Goal: Information Seeking & Learning: Understand process/instructions

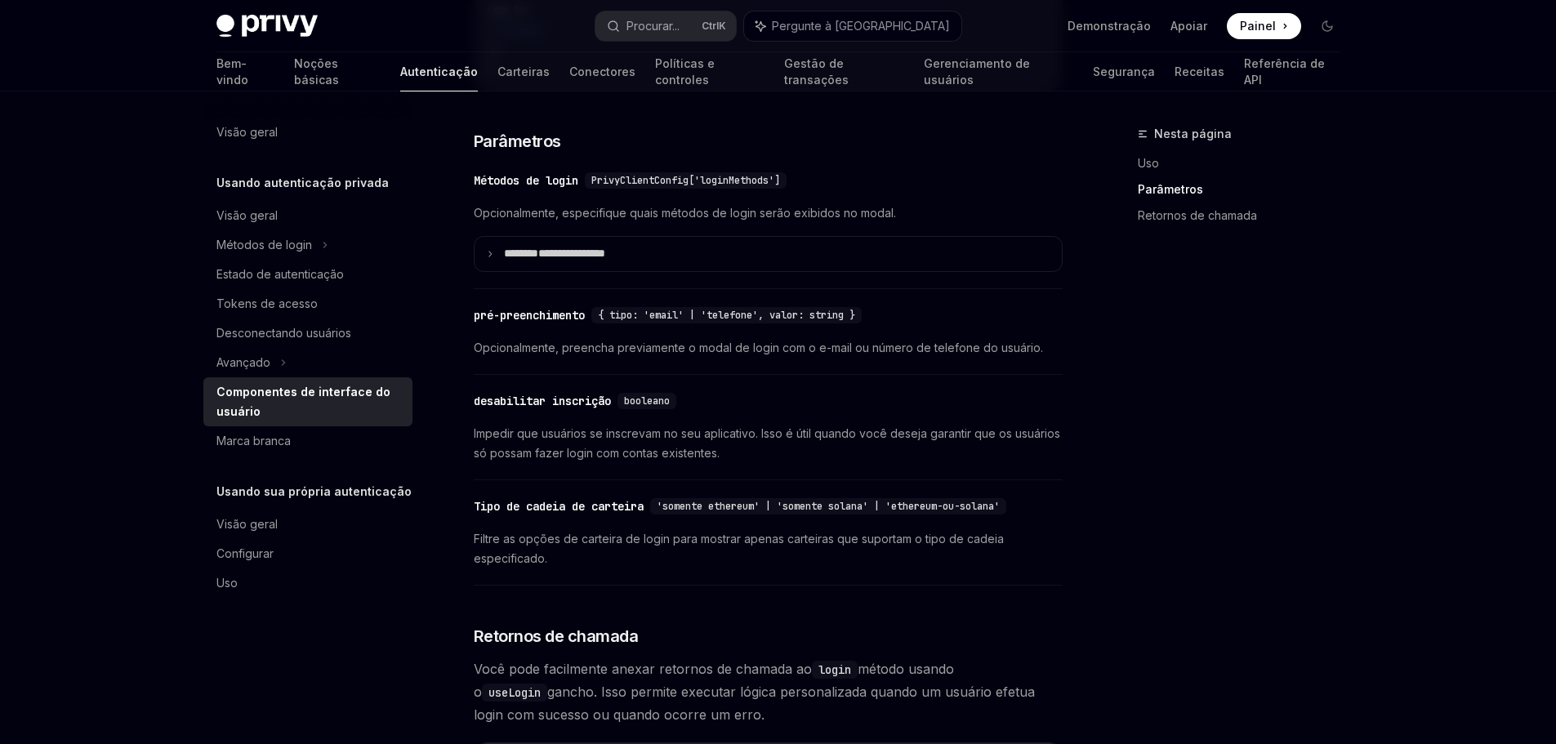
scroll to position [1470, 0]
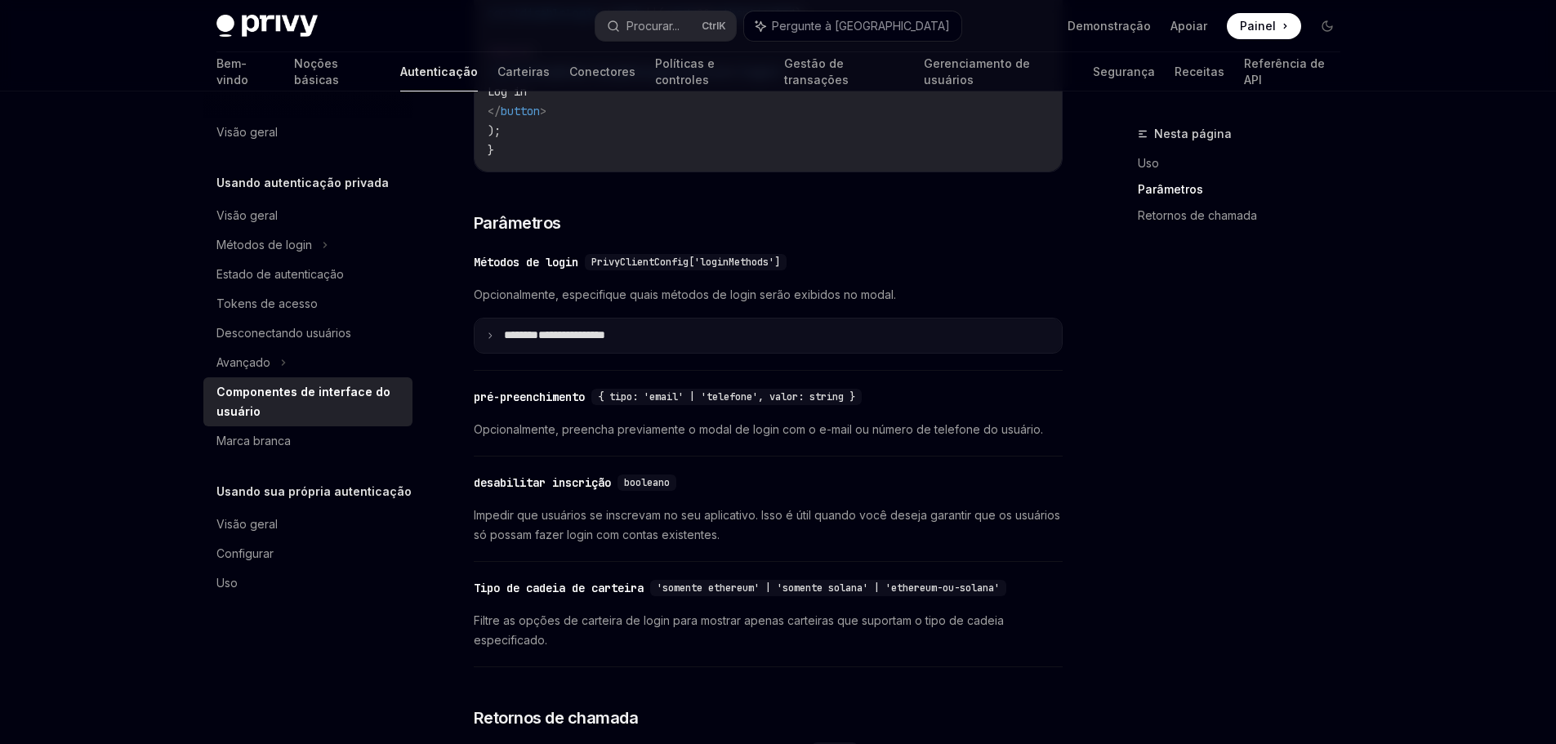
click at [980, 344] on summary "**********" at bounding box center [768, 336] width 587 height 34
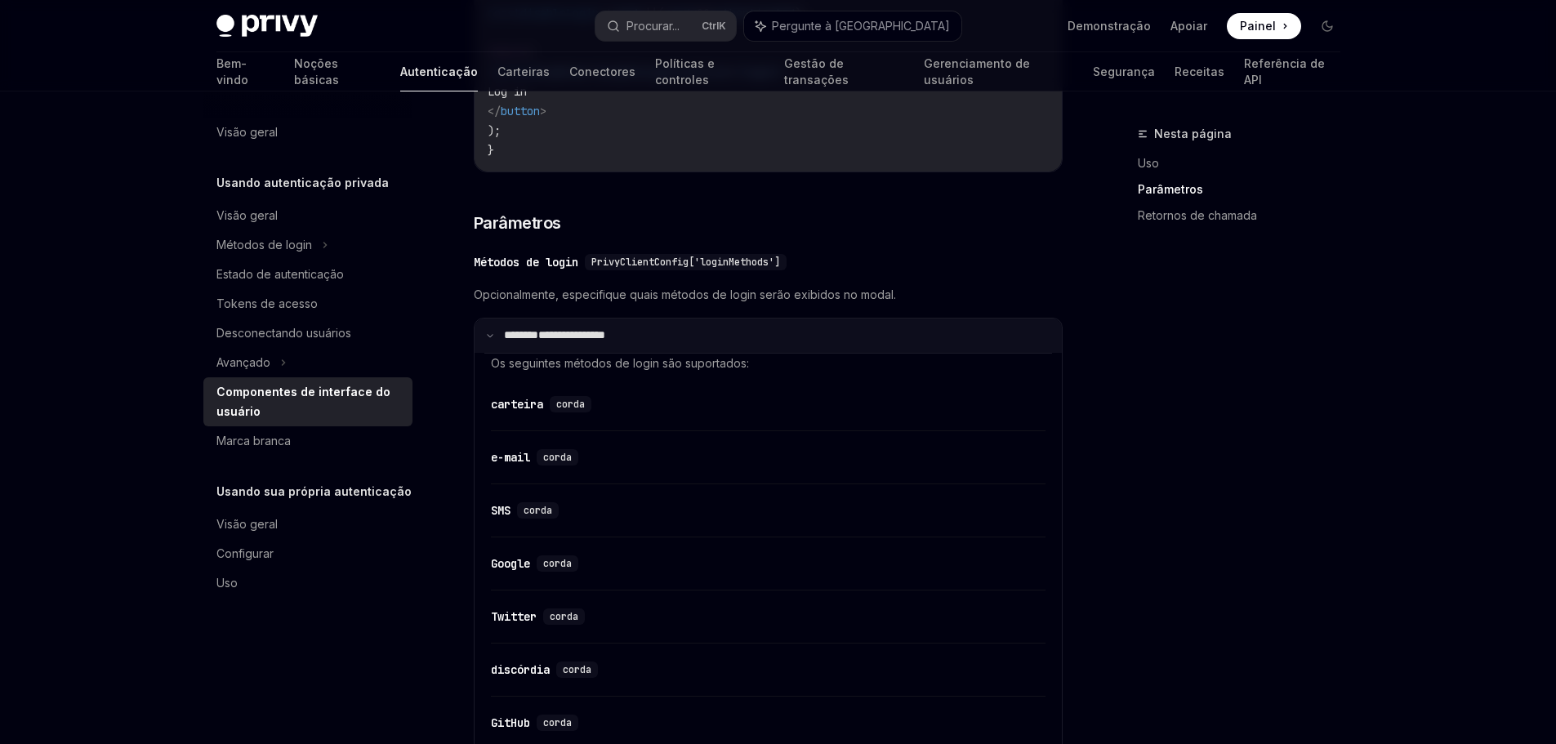
click at [979, 349] on summary "**********" at bounding box center [768, 336] width 587 height 34
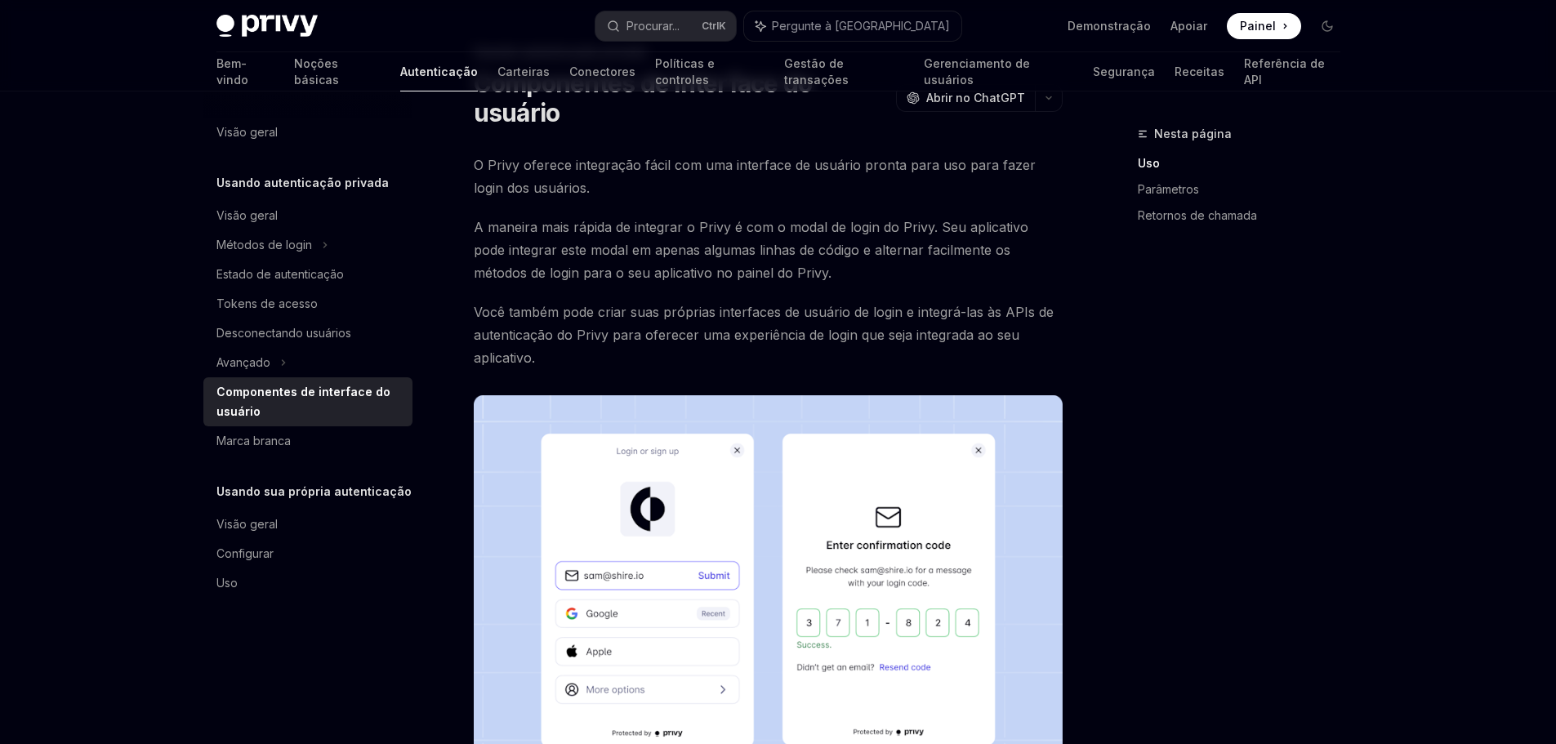
scroll to position [0, 0]
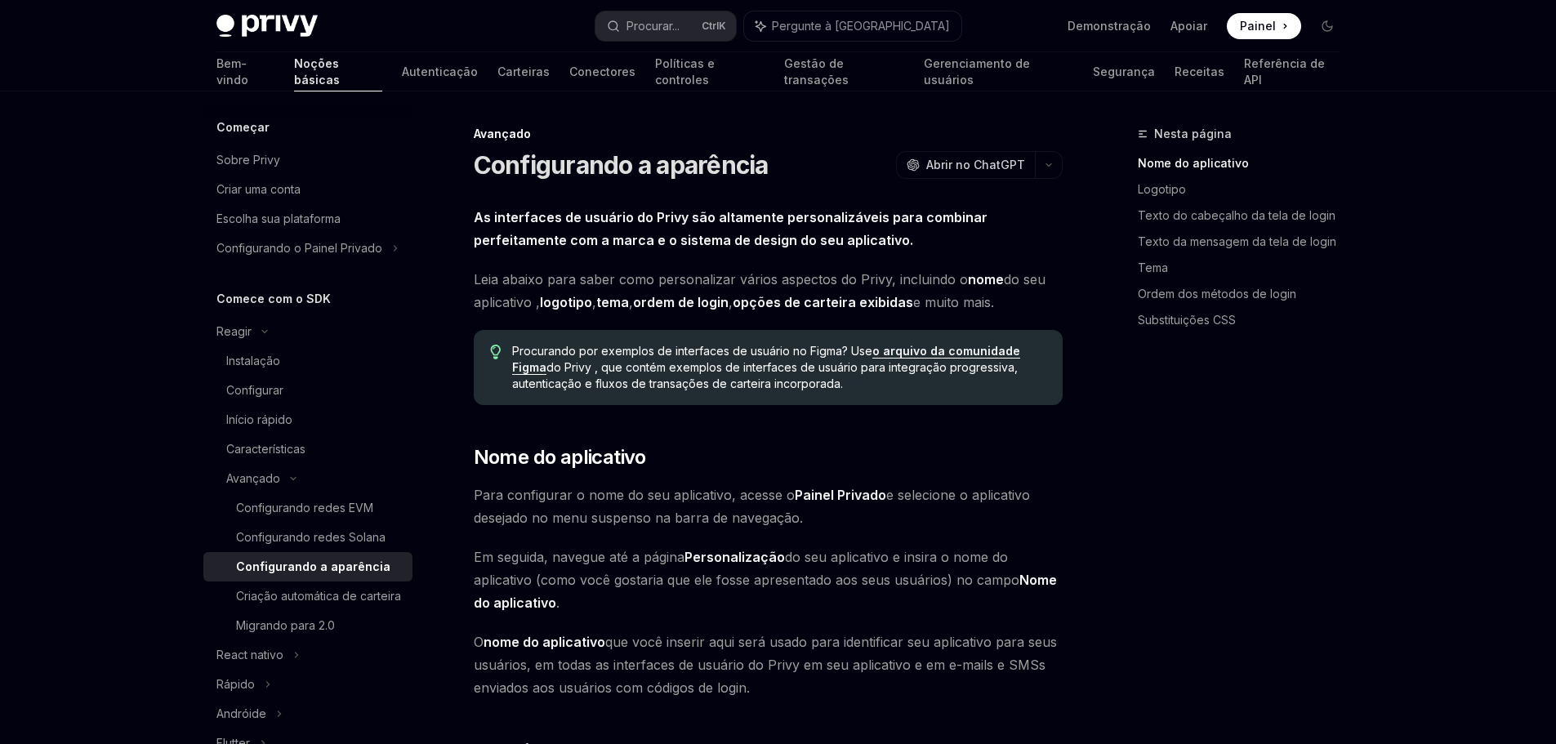
click at [708, 299] on font "ordem de login" at bounding box center [681, 302] width 96 height 16
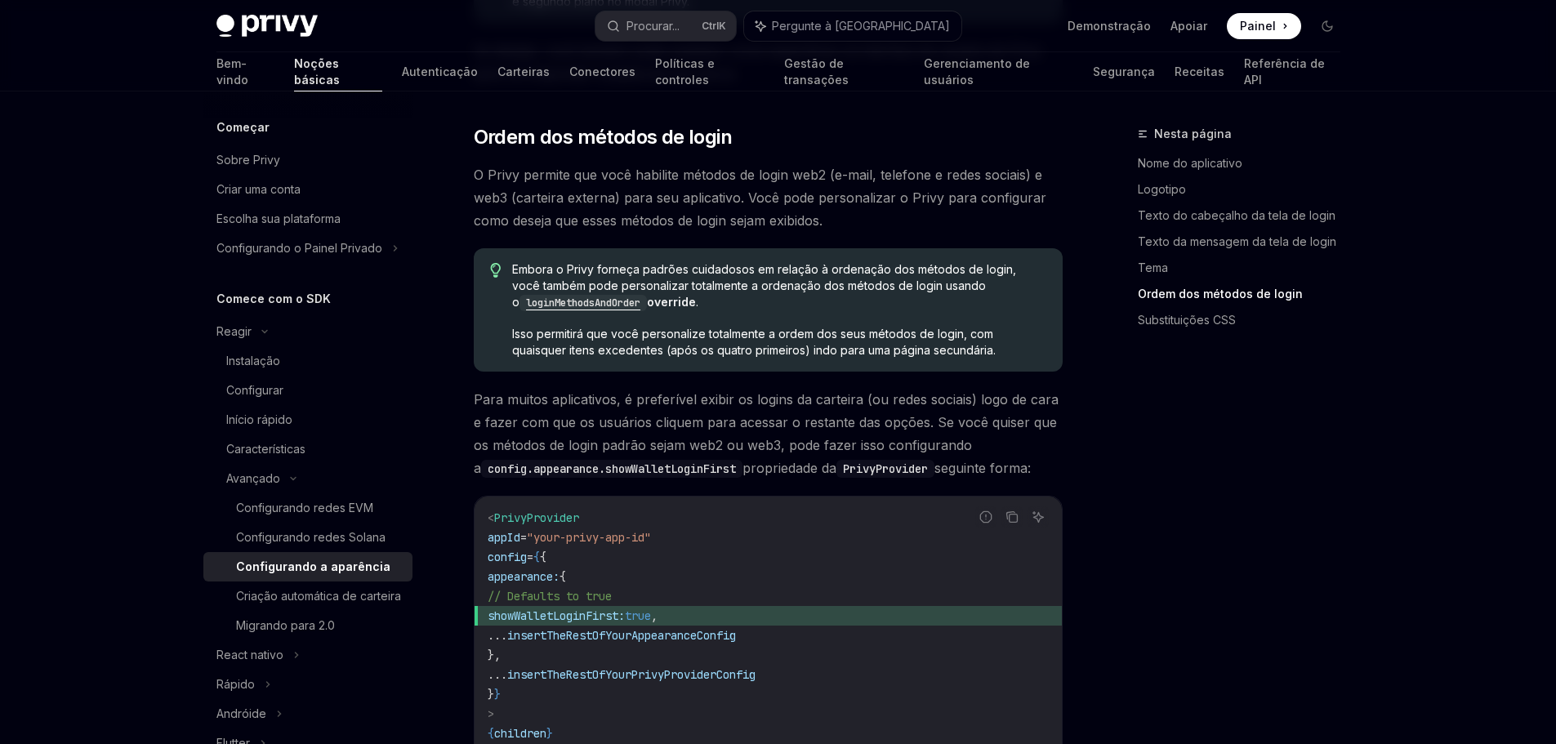
click at [601, 304] on code "loginMethodsAndOrder" at bounding box center [583, 303] width 127 height 16
click at [599, 301] on code "loginMethodsAndOrder" at bounding box center [583, 303] width 127 height 16
drag, startPoint x: 507, startPoint y: 305, endPoint x: 631, endPoint y: 306, distance: 124.2
click at [631, 306] on div "Embora o Privy forneça padrões cuidadosos em relação à ordenação dos métodos de…" at bounding box center [768, 309] width 589 height 123
click at [725, 306] on span "Embora o Privy forneça padrões cuidadosos em relação à ordenação dos métodos de…" at bounding box center [778, 286] width 533 height 50
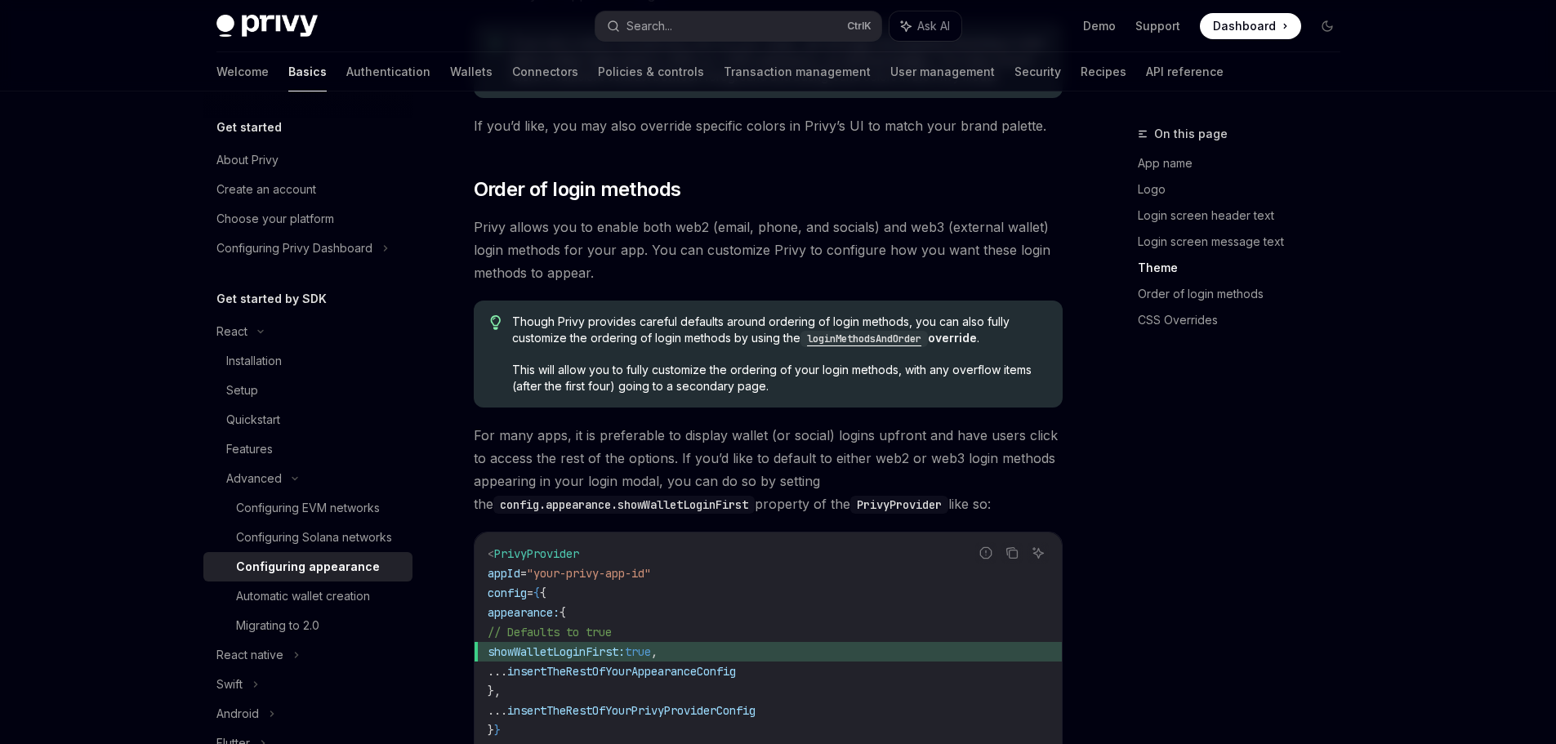
scroll to position [2987, 0]
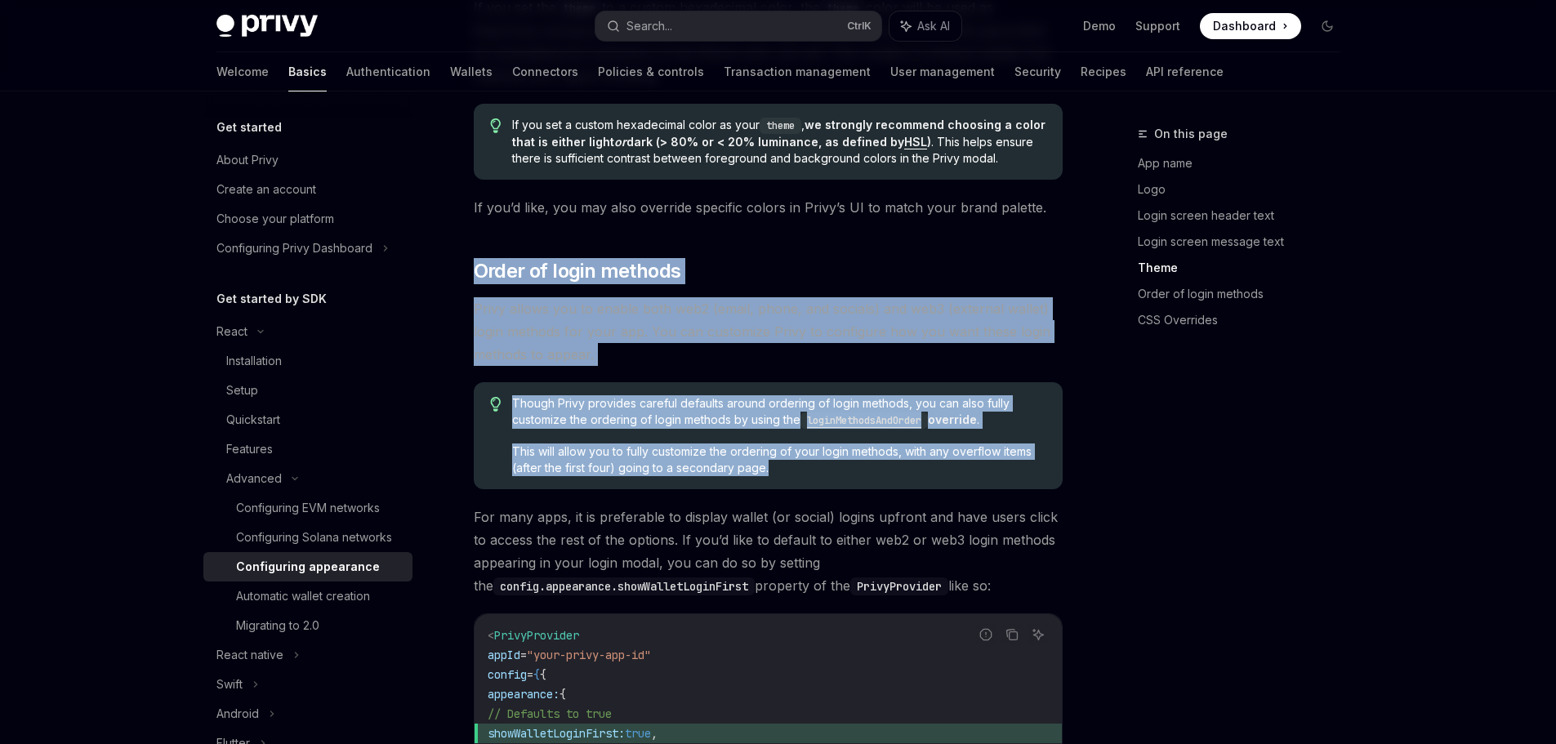
drag, startPoint x: 477, startPoint y: 242, endPoint x: 913, endPoint y: 448, distance: 482.3
copy div "Order of login methods Privy allows you to enable both web2 (email, phone, and …"
click at [889, 413] on code "loginMethodsAndOrder" at bounding box center [863, 421] width 127 height 16
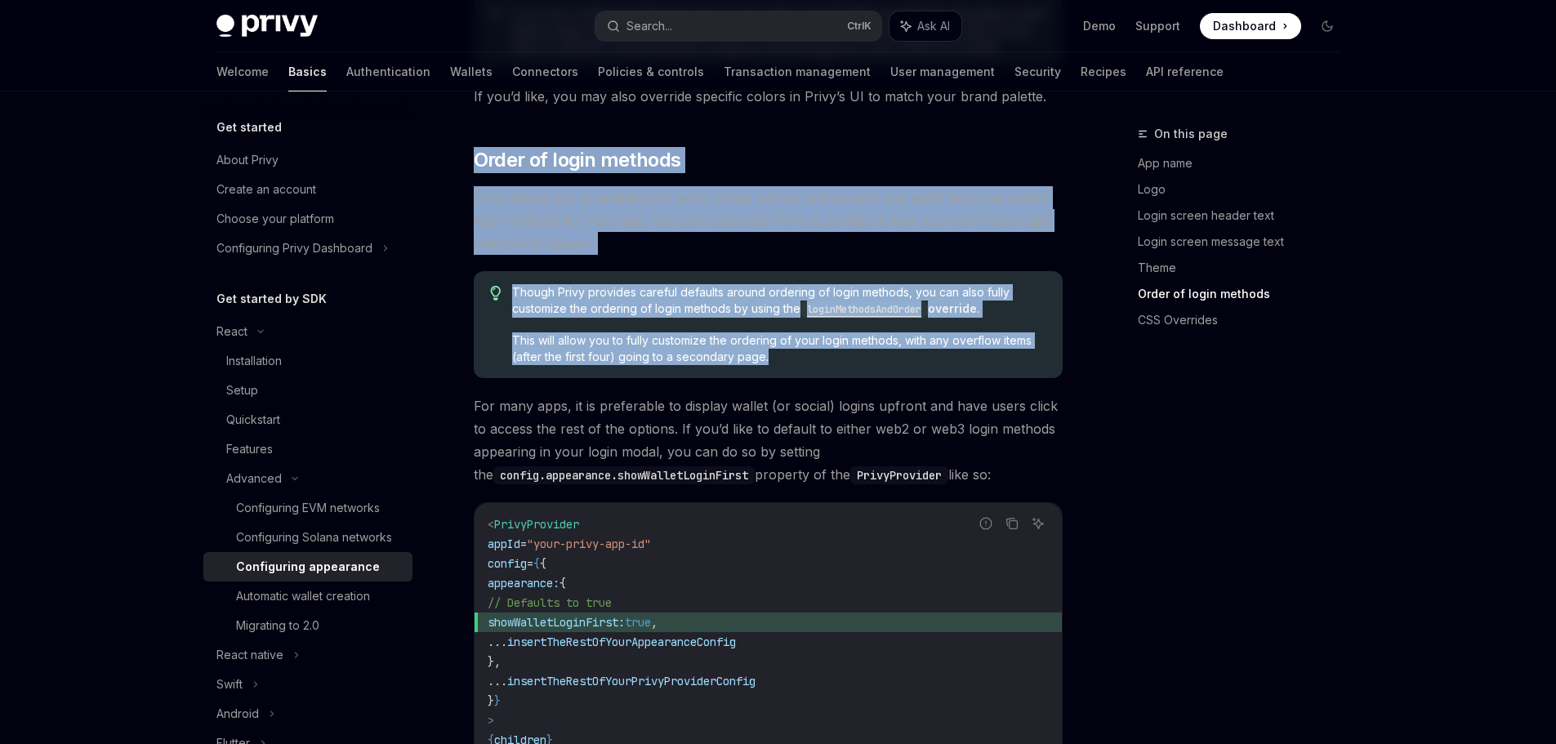
click at [882, 301] on code "loginMethodsAndOrder" at bounding box center [863, 309] width 127 height 16
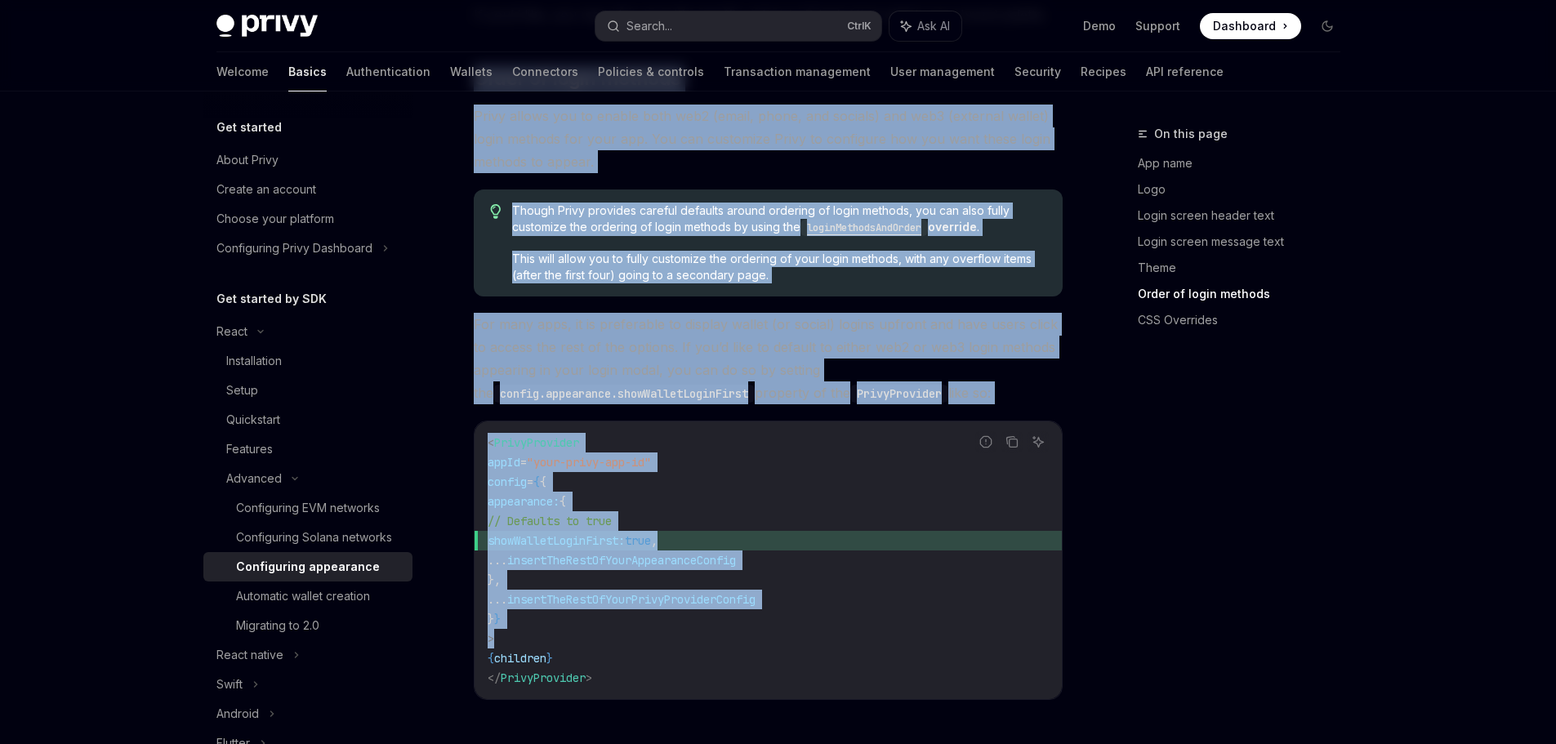
scroll to position [3262, 0]
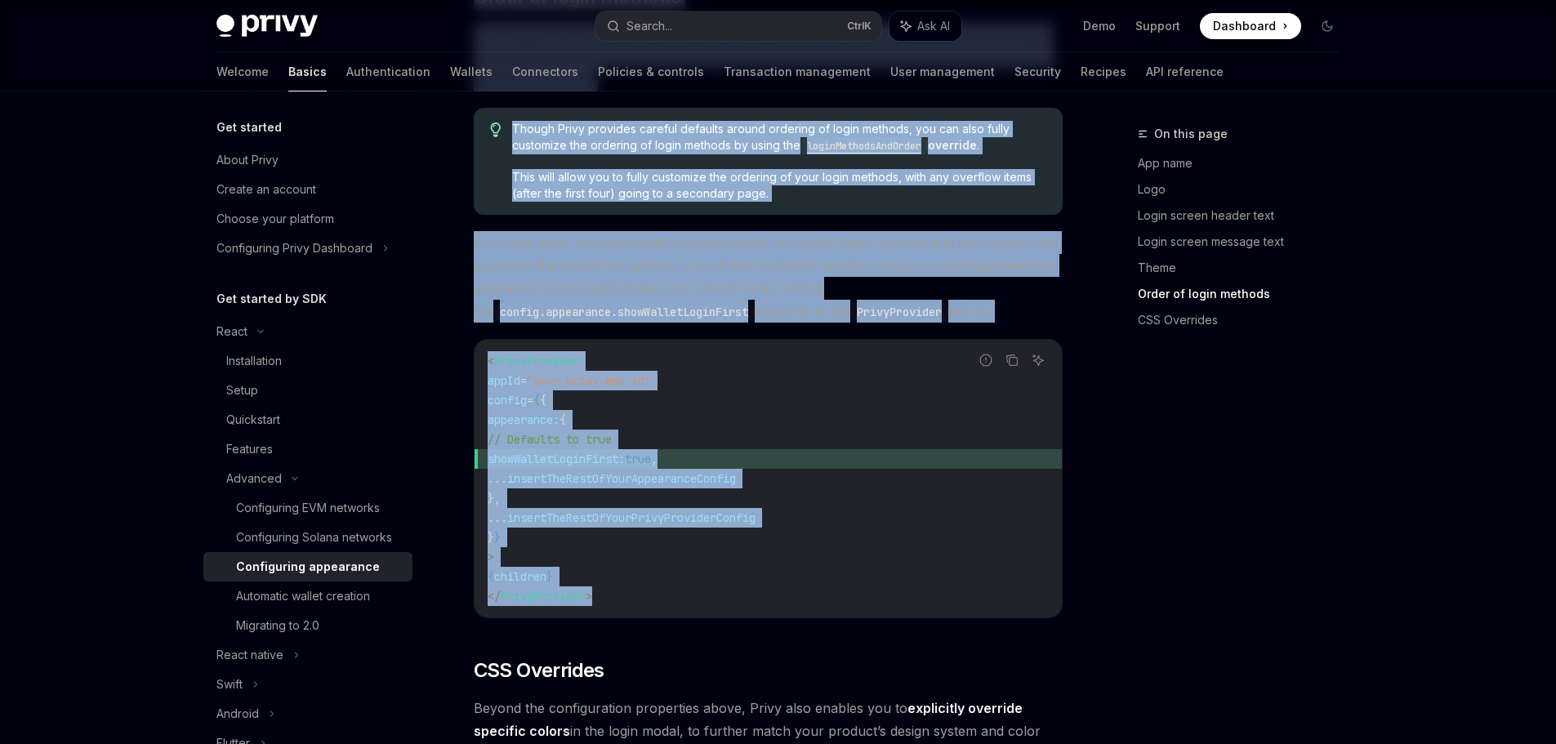
drag, startPoint x: 471, startPoint y: 118, endPoint x: 845, endPoint y: 573, distance: 589.0
copy div "Lorem ip dolor sitamet Conse adipis eli se doeius temp inc9 (utlab, etdol, mag …"
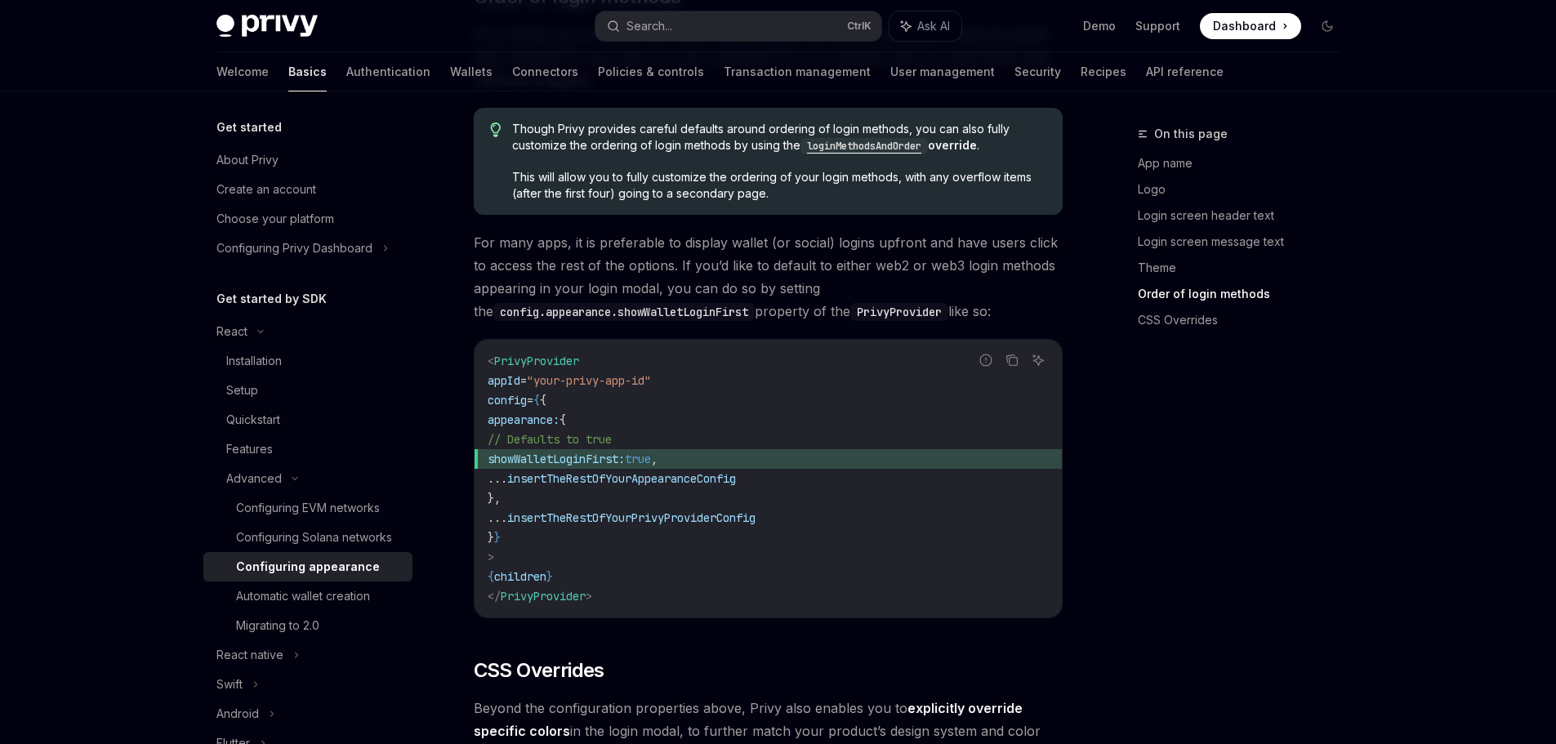
click at [1254, 541] on div "On this page App name Logo Login screen header text Login screen message text T…" at bounding box center [1229, 434] width 248 height 620
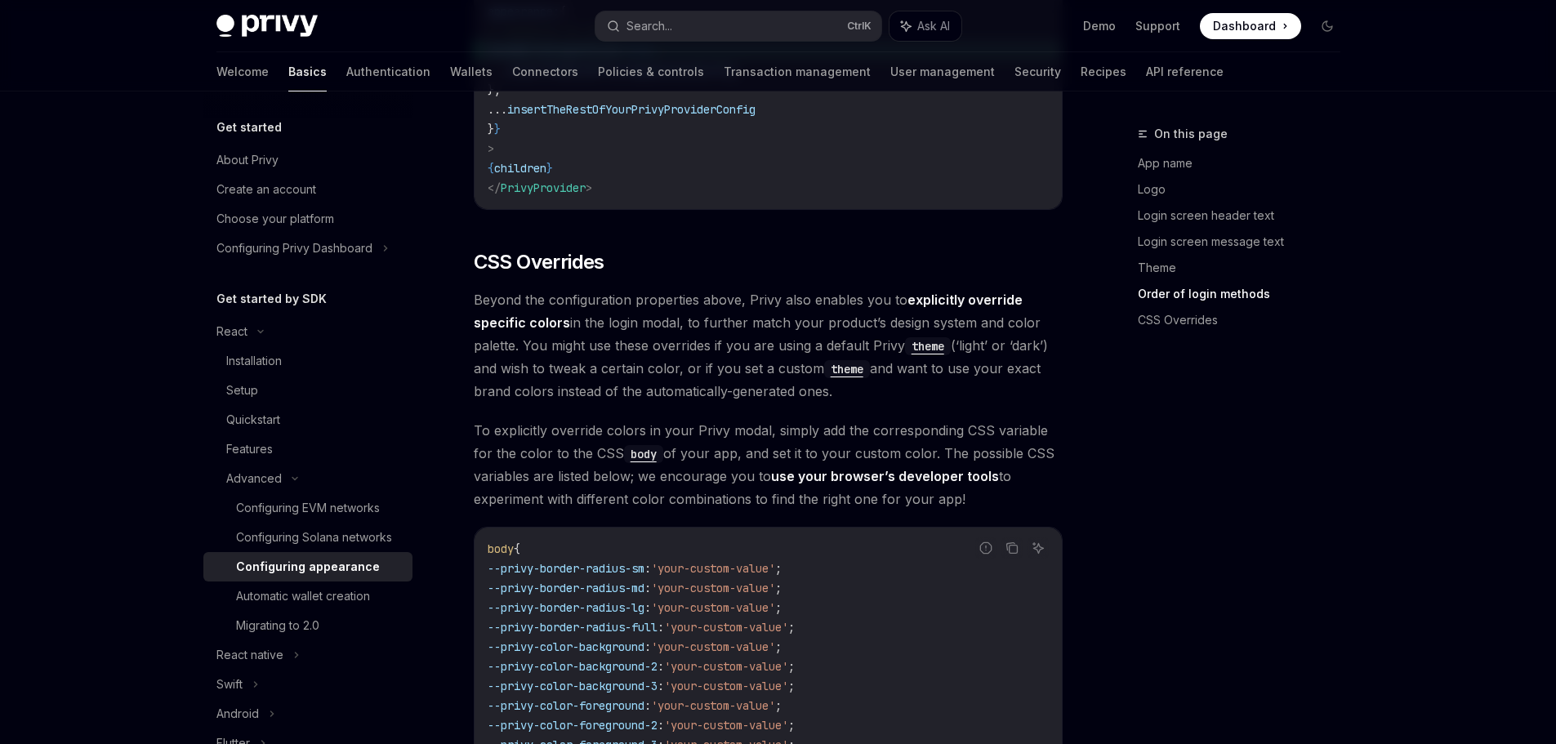
scroll to position [3425, 0]
